Goal: Task Accomplishment & Management: Complete application form

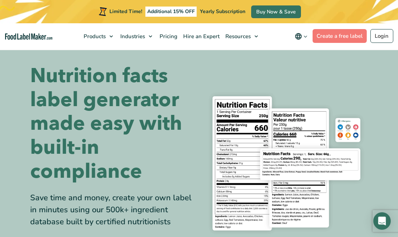
scroll to position [104, 0]
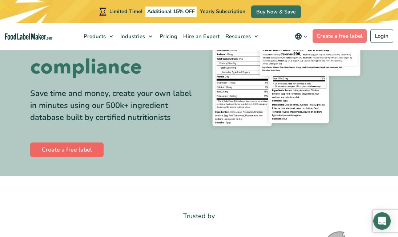
click at [88, 147] on link "Create a free label" at bounding box center [66, 149] width 73 height 15
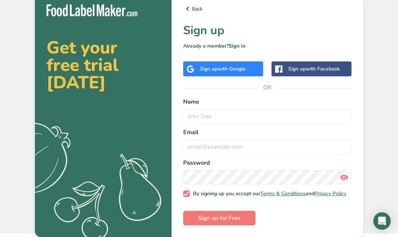
scroll to position [7, 0]
click at [292, 55] on div "Back Sign up Already a member? Sign in Sign up with Google Sign up with Faceboo…" at bounding box center [266, 115] width 191 height 244
click at [294, 65] on div "Sign up with Facebook" at bounding box center [314, 69] width 52 height 8
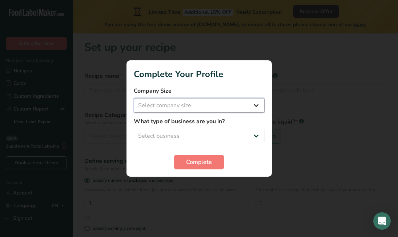
select select "1"
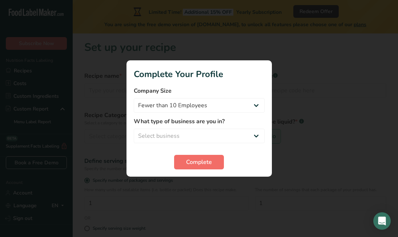
click at [204, 168] on button "Complete" at bounding box center [199, 162] width 50 height 15
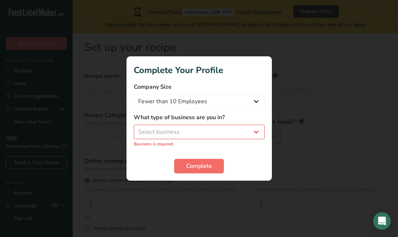
click at [204, 168] on span "Complete" at bounding box center [199, 166] width 26 height 9
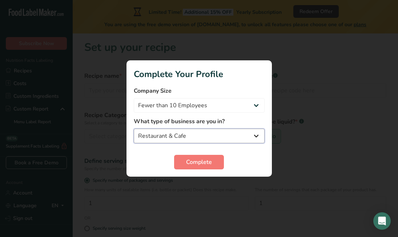
select select "3"
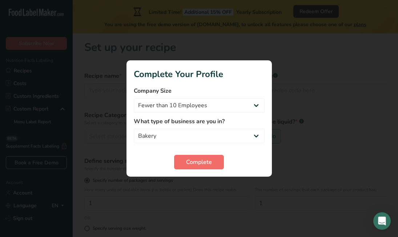
click at [198, 163] on span "Complete" at bounding box center [199, 162] width 26 height 9
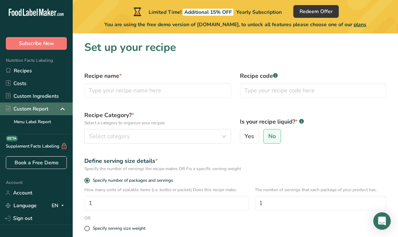
click at [42, 107] on div "Custom Report" at bounding box center [27, 109] width 42 height 8
